Goal: Navigation & Orientation: Find specific page/section

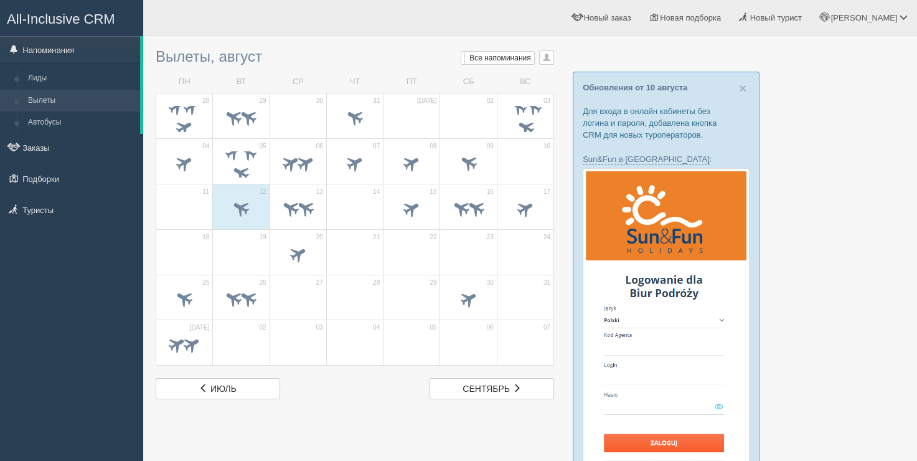
drag, startPoint x: 164, startPoint y: 17, endPoint x: 466, endPoint y: 45, distance: 302.6
click at [164, 17] on div "[PERSON_NAME] Мой профиль Моя аналитика Для туристов Помощь" at bounding box center [530, 18] width 774 height 36
click at [742, 87] on span "×" at bounding box center [742, 88] width 7 height 14
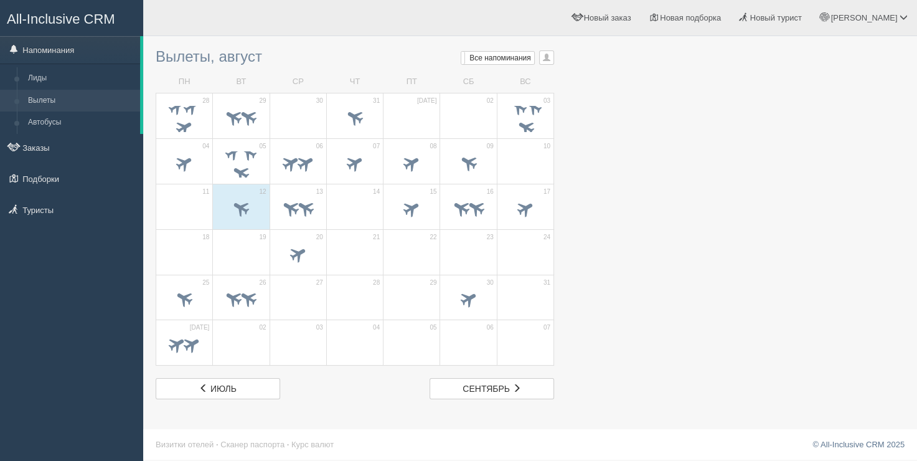
click at [281, 46] on div "Вылеты, август Мои напоминания Мои Все напоминания Все Все напоминания Все Мои …" at bounding box center [355, 220] width 398 height 357
click at [198, 52] on h3 "Вылеты, август Мои напоминания Мои Все напоминания Все Все напоминания Все Мои …" at bounding box center [355, 57] width 398 height 16
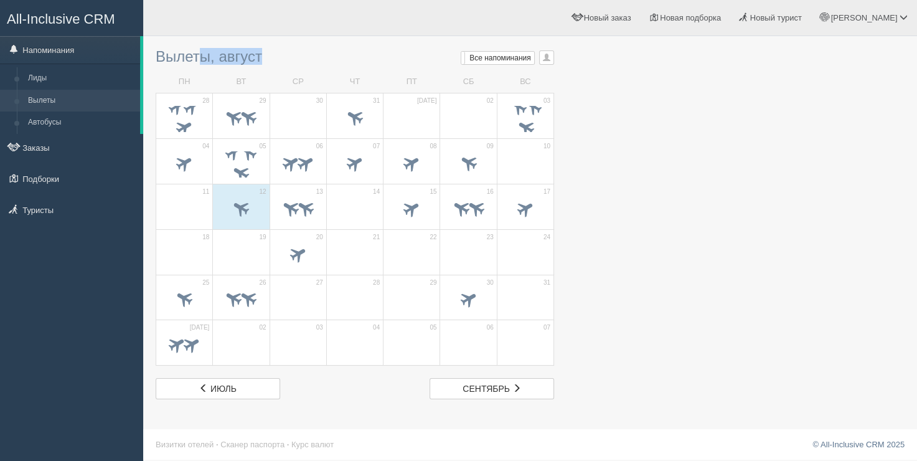
click at [207, 57] on h3 "Вылеты, август Мои напоминания Мои Все напоминания Все Все напоминания Все Мои …" at bounding box center [355, 57] width 398 height 16
click at [212, 43] on div "Вылеты, август Мои напоминания Мои Все напоминания Все Все напоминания Все Мои …" at bounding box center [355, 220] width 398 height 357
click at [204, 17] on div "[PERSON_NAME] Мой профиль Моя аналитика Для туристов Помощь" at bounding box center [530, 18] width 774 height 36
click at [238, 58] on h3 "Вылеты, август Мои напоминания Мои Все напоминания Все Все напоминания Все Мои …" at bounding box center [355, 57] width 398 height 16
click at [482, 39] on div at bounding box center [530, 24] width 749 height 36
